Goal: Task Accomplishment & Management: Complete application form

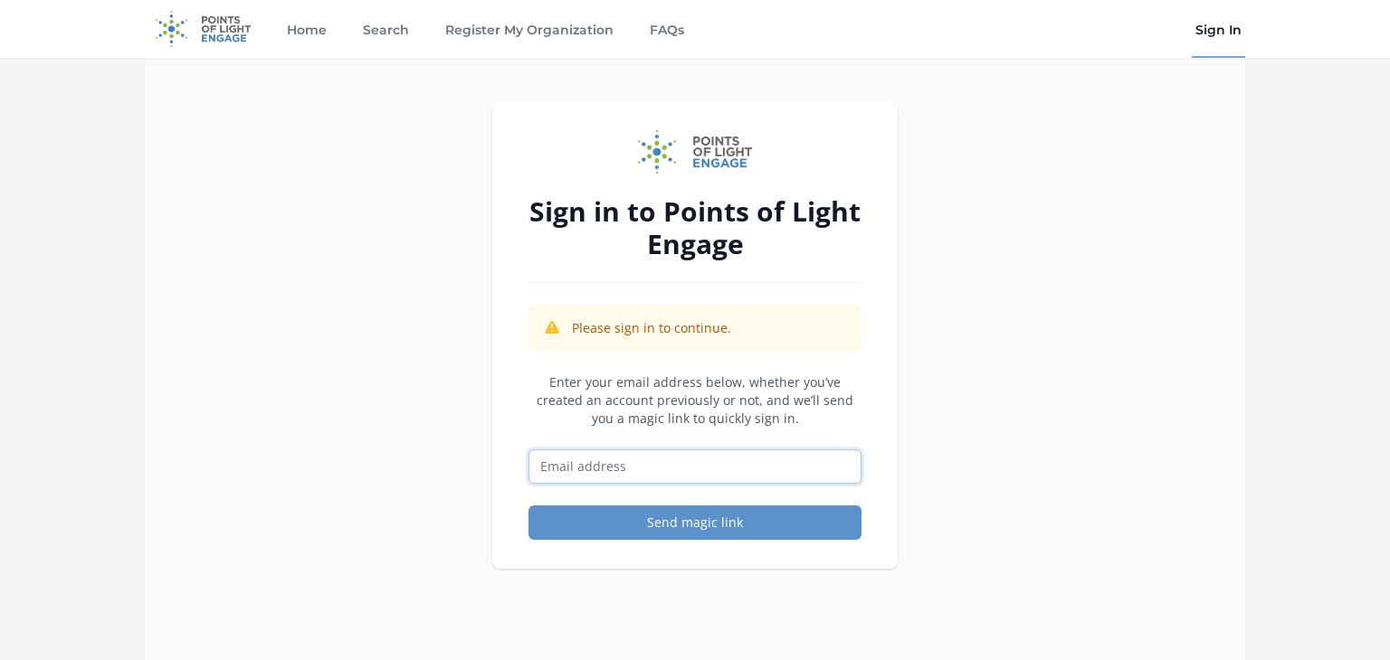
click at [575, 469] on input "Email address" at bounding box center [694, 467] width 333 height 34
type input "[EMAIL_ADDRESS][DOMAIN_NAME]"
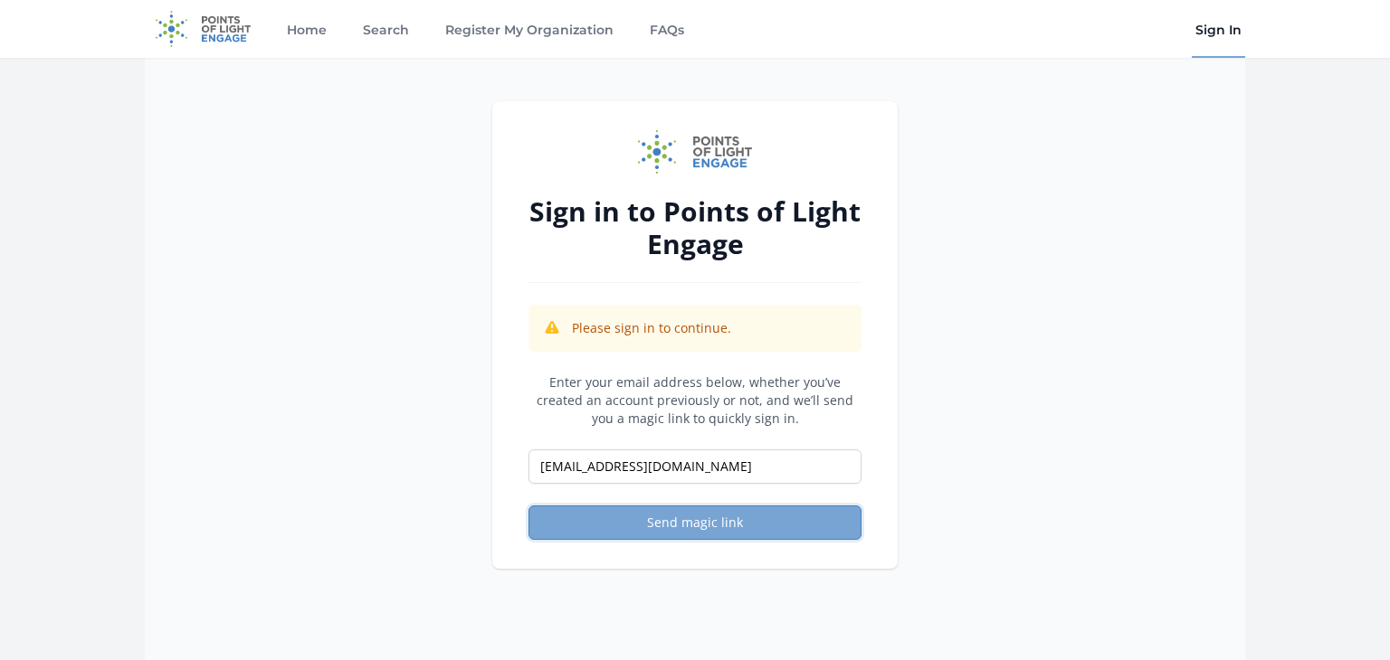
click at [701, 516] on button "Send magic link" at bounding box center [694, 523] width 333 height 34
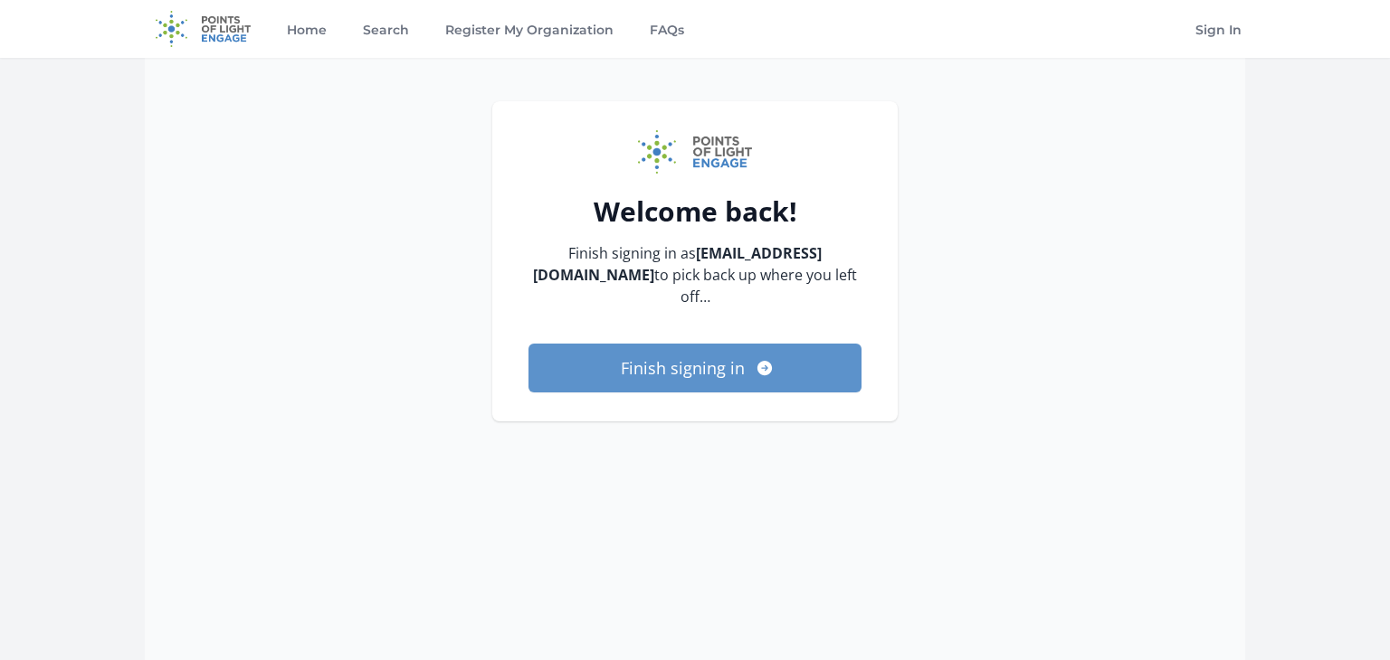
click at [806, 500] on div "Welcome back! Finish signing in as hiring.mail@stempaths.org to pick back up wh…" at bounding box center [694, 388] width 405 height 574
click at [660, 349] on button "Finish signing in" at bounding box center [694, 368] width 333 height 49
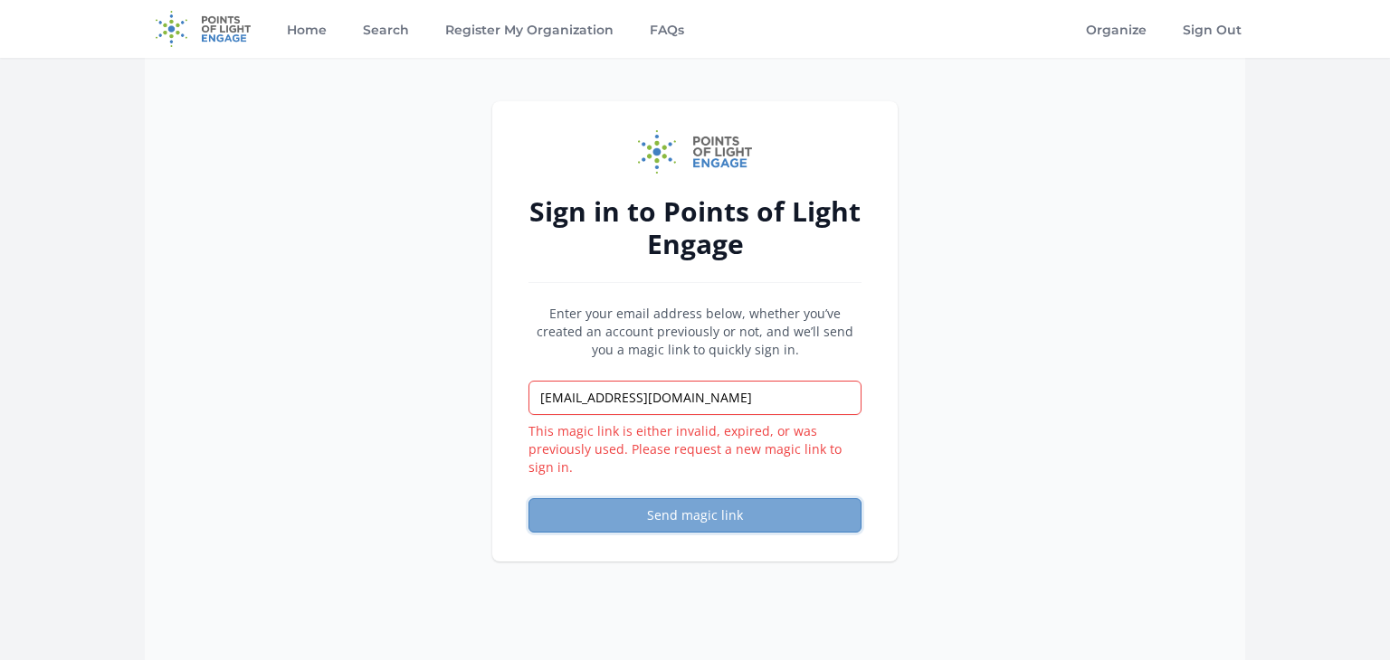
click at [678, 518] on button "Send magic link" at bounding box center [694, 516] width 333 height 34
click at [694, 514] on button "Send magic link" at bounding box center [694, 516] width 333 height 34
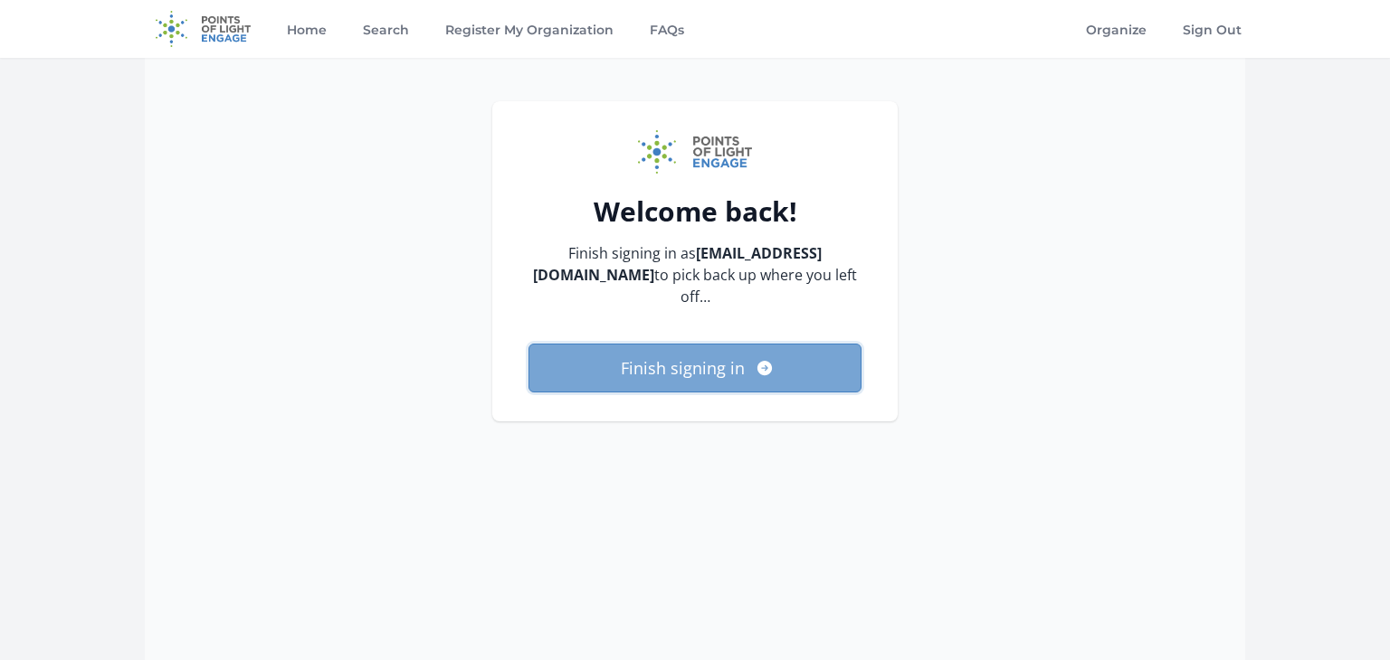
click at [717, 360] on button "Finish signing in" at bounding box center [694, 368] width 333 height 49
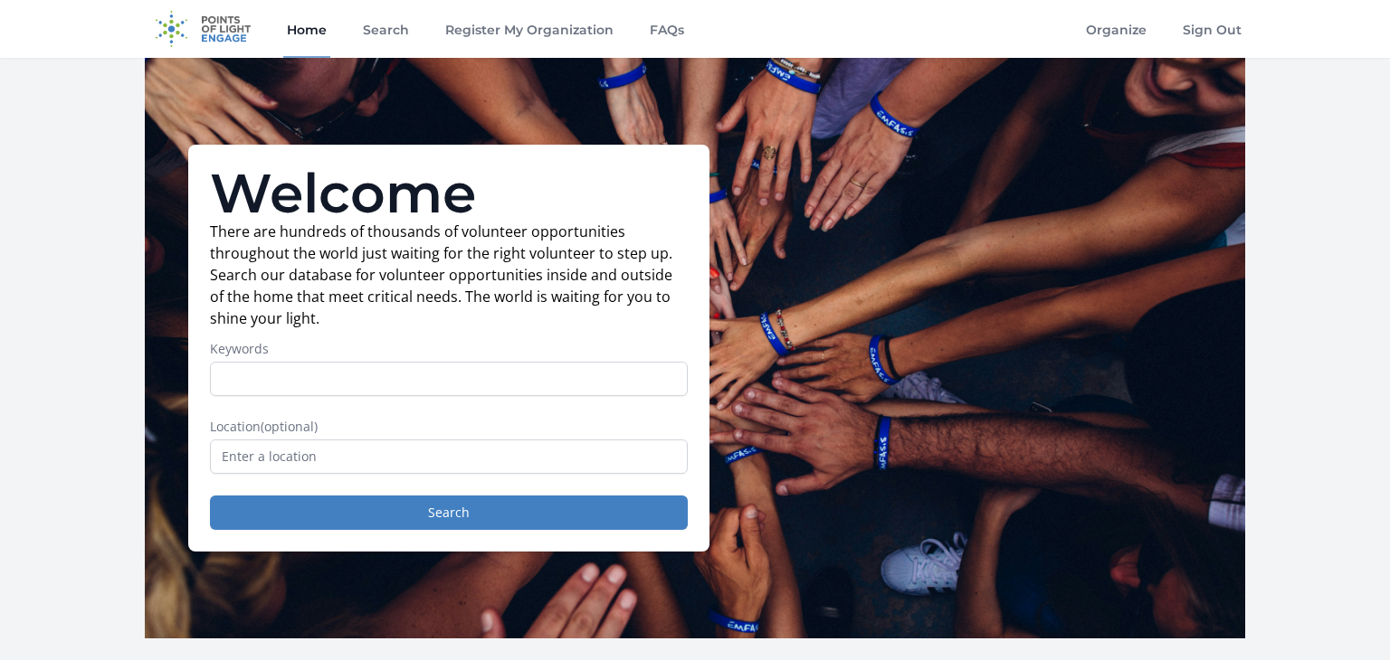
click at [1139, 28] on link "Organize" at bounding box center [1116, 29] width 68 height 58
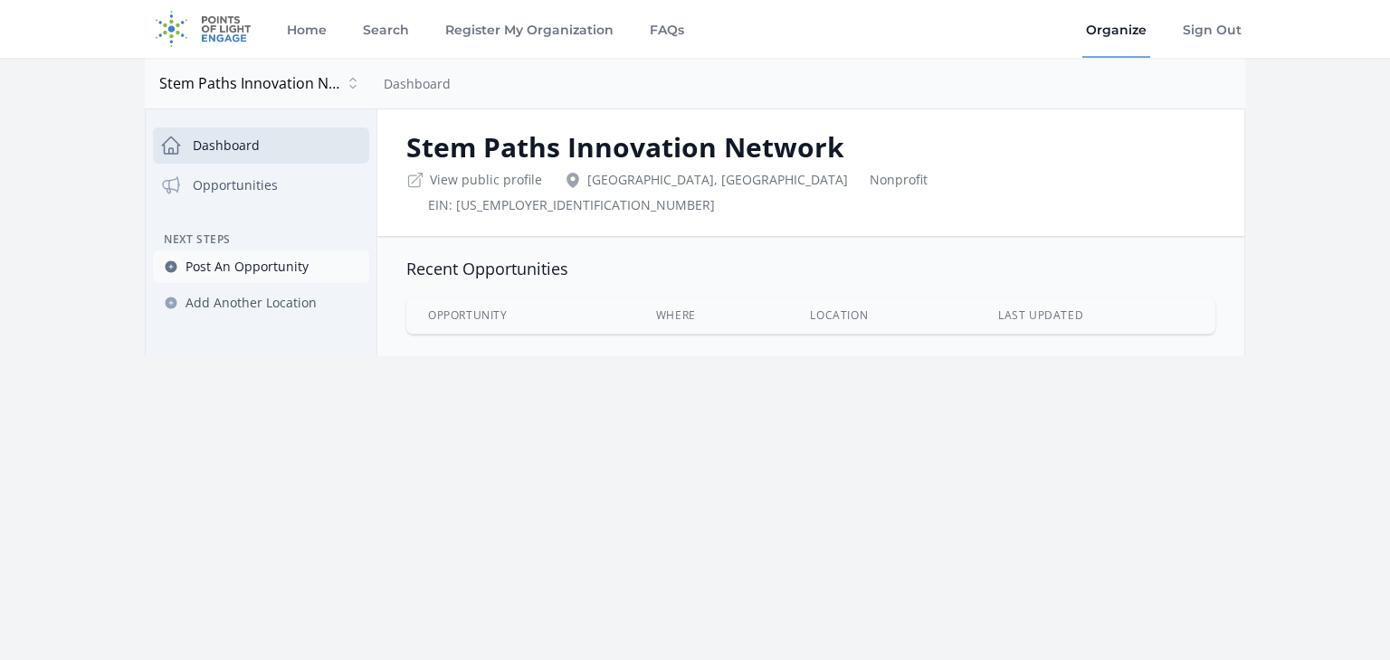
click at [232, 268] on span "Post An Opportunity" at bounding box center [246, 267] width 123 height 18
